Goal: Find specific page/section: Find specific page/section

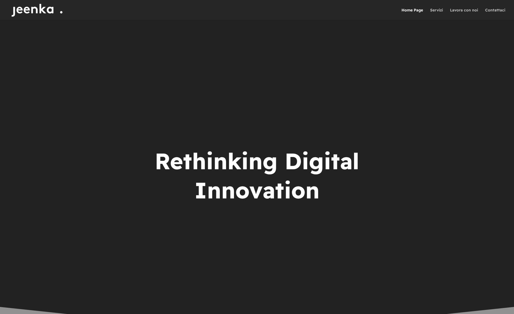
scroll to position [2, 0]
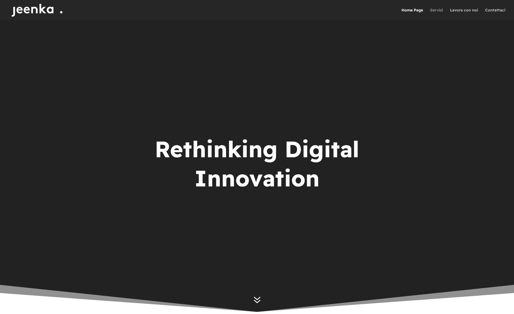
click at [436, 11] on link "Servizi" at bounding box center [436, 14] width 13 height 12
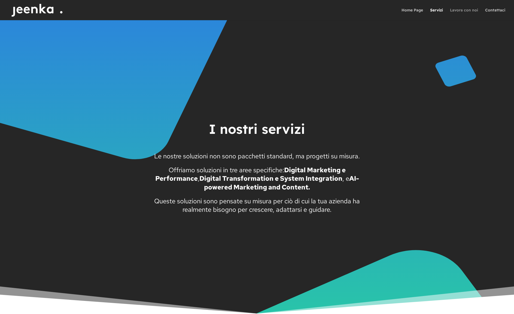
click at [459, 9] on link "Lavora con noi" at bounding box center [464, 14] width 28 height 12
